Goal: Task Accomplishment & Management: Manage account settings

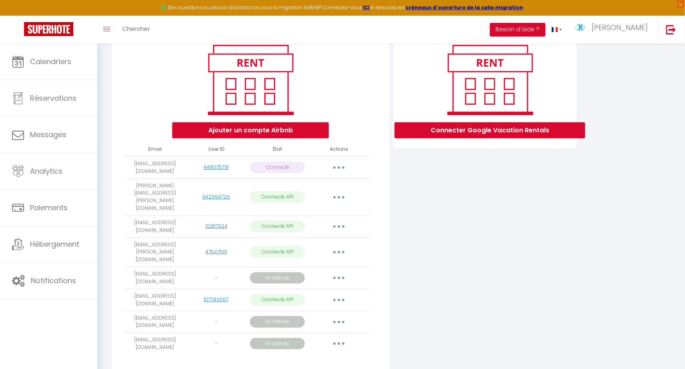
click at [342, 337] on button "button" at bounding box center [339, 343] width 22 height 13
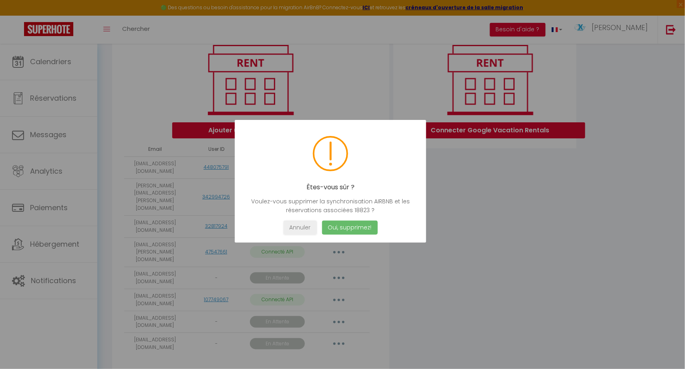
click at [340, 225] on button "Oui, supprimez!" at bounding box center [350, 227] width 56 height 14
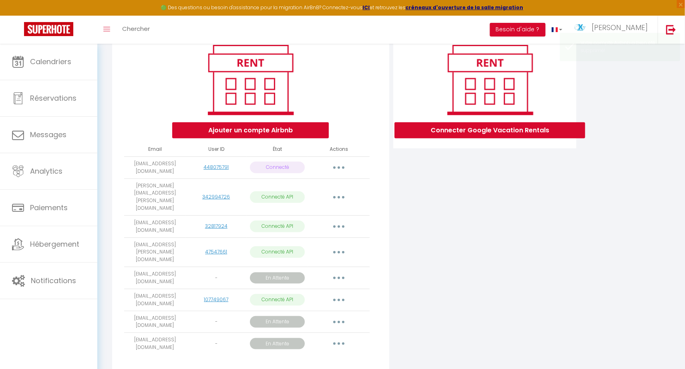
scroll to position [78, 0]
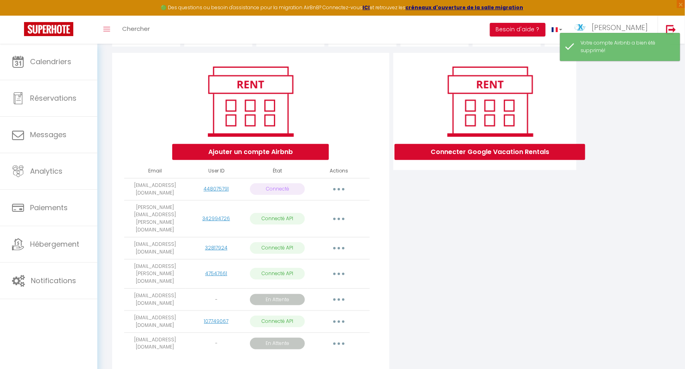
click at [263, 148] on button "Ajouter un compte Airbnb" at bounding box center [250, 152] width 157 height 16
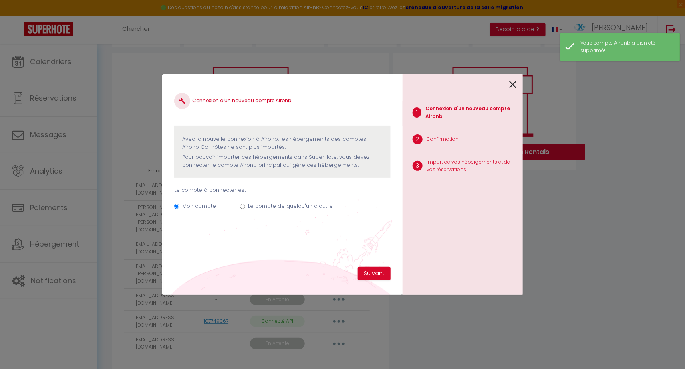
click at [242, 204] on input "Le compte de quelqu'un d'autre" at bounding box center [242, 206] width 5 height 5
radio input "true"
radio input "false"
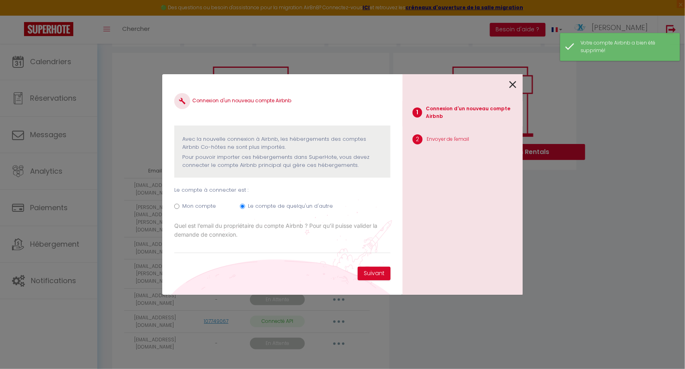
click at [193, 245] on input "Email connexion Airbnb" at bounding box center [282, 246] width 216 height 14
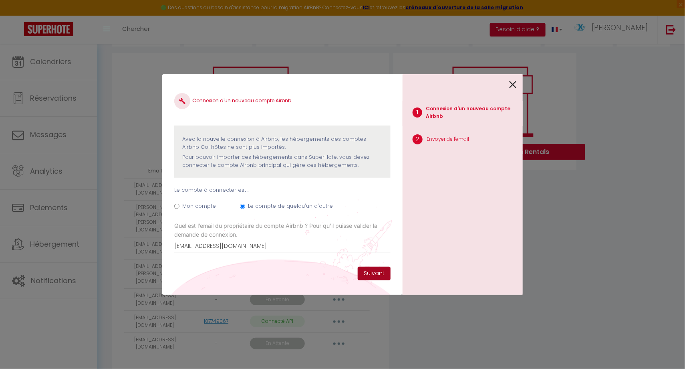
type input "[EMAIL_ADDRESS][DOMAIN_NAME]"
click at [367, 272] on button "Suivant" at bounding box center [374, 274] width 33 height 14
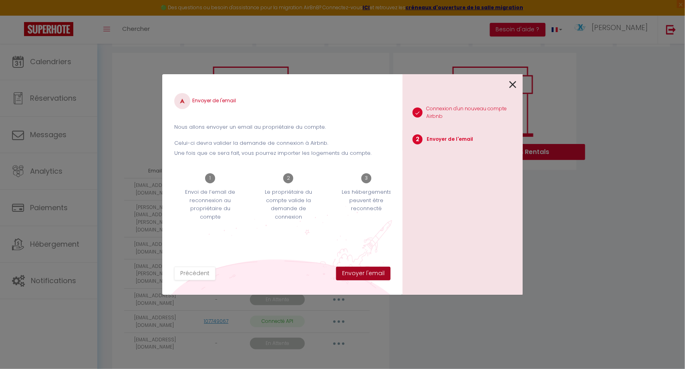
click at [373, 272] on button "Envoyer l'email" at bounding box center [363, 274] width 55 height 14
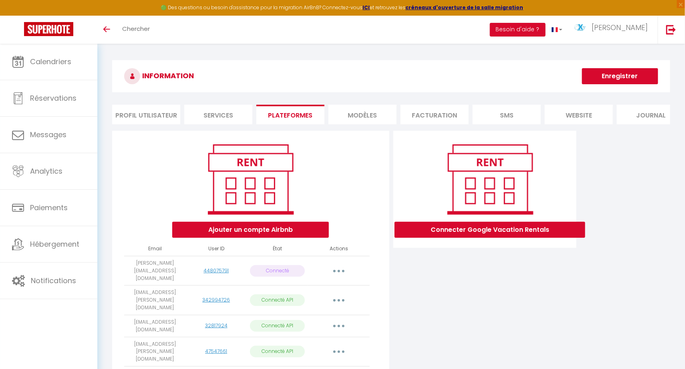
click at [480, 279] on div "Connecter Google Vacation Rentals" at bounding box center [486, 303] width 188 height 344
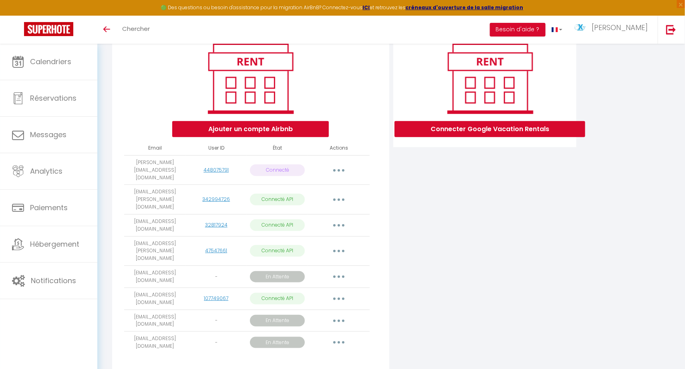
scroll to position [99, 0]
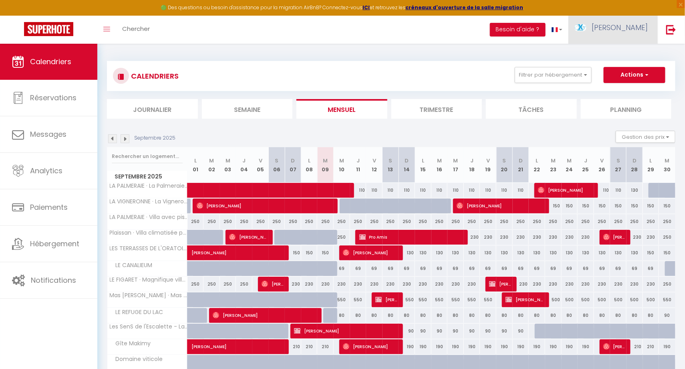
click at [638, 36] on link "[PERSON_NAME]" at bounding box center [613, 30] width 89 height 28
click at [627, 55] on link "Paramètres" at bounding box center [626, 56] width 59 height 14
select select "28"
select select "fr"
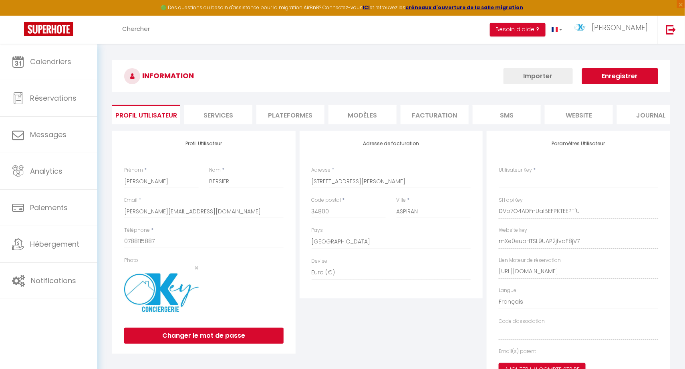
type input "DVb7O4ADFnUaIBEFPKTEEPTfU"
type input "mXe0eubHTSL9UAP2jfvdF8jV7"
type input "[URL][DOMAIN_NAME]"
select select "fr"
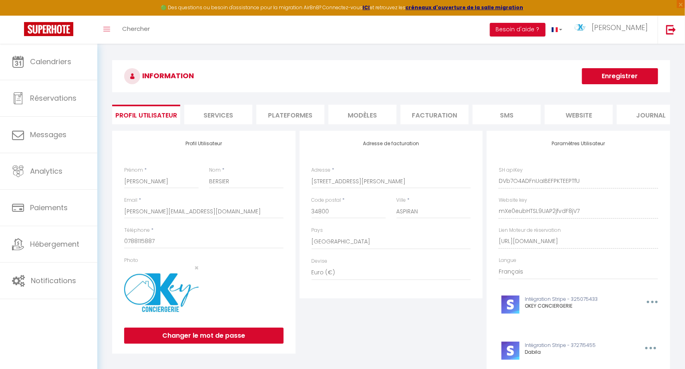
click at [299, 116] on li "Plateformes" at bounding box center [291, 115] width 68 height 20
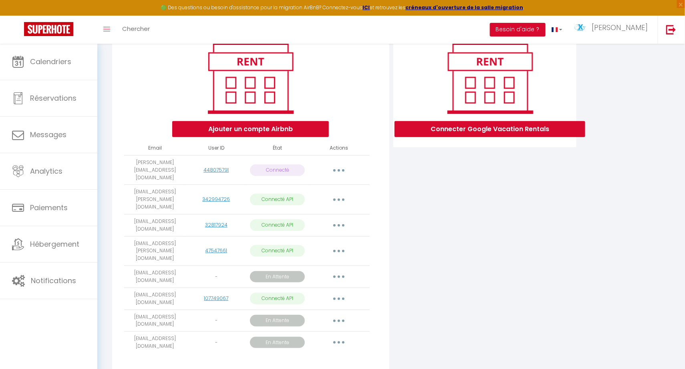
scroll to position [99, 0]
